Goal: Task Accomplishment & Management: Use online tool/utility

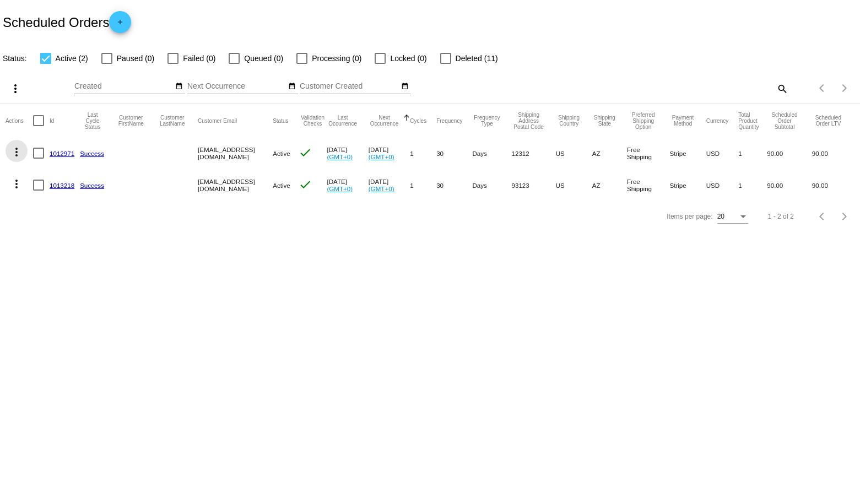
click at [14, 150] on mat-icon "more_vert" at bounding box center [16, 151] width 13 height 13
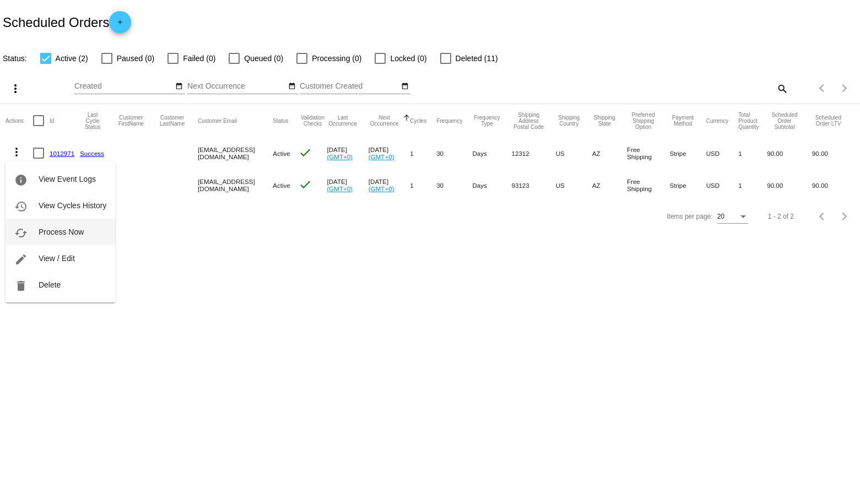
click at [44, 228] on span "Process Now" at bounding box center [61, 232] width 45 height 9
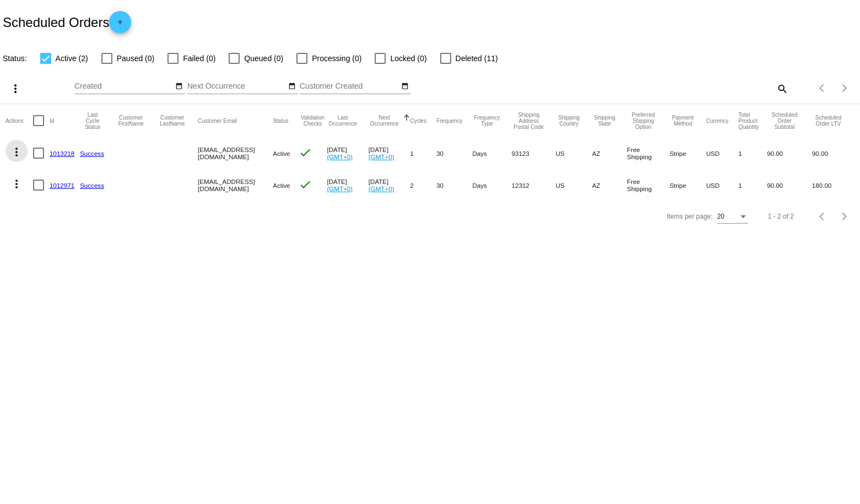
click at [17, 155] on mat-icon "more_vert" at bounding box center [16, 151] width 13 height 13
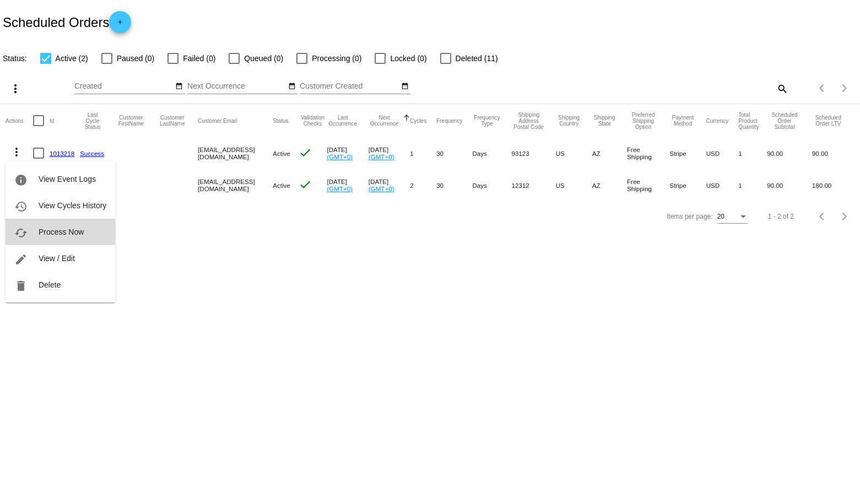
click at [47, 236] on span "Process Now" at bounding box center [61, 232] width 45 height 9
